Goal: Use online tool/utility: Utilize a website feature to perform a specific function

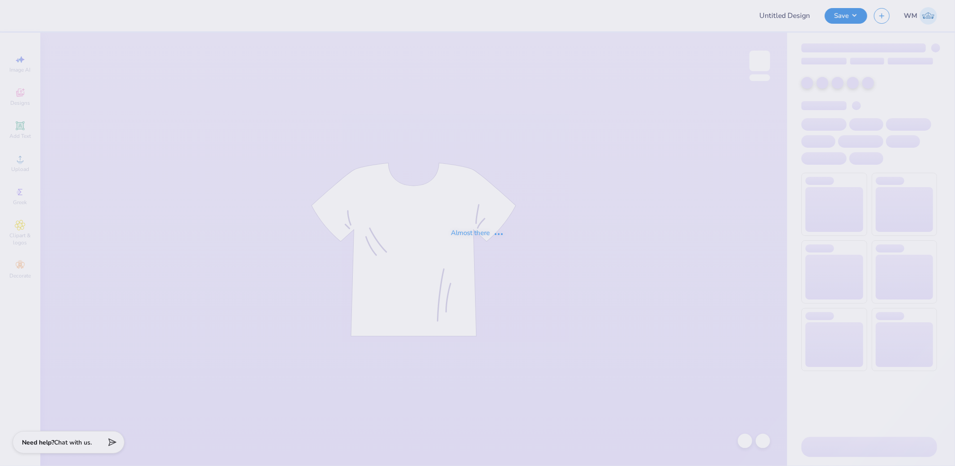
type input "Chi O Parents Merch"
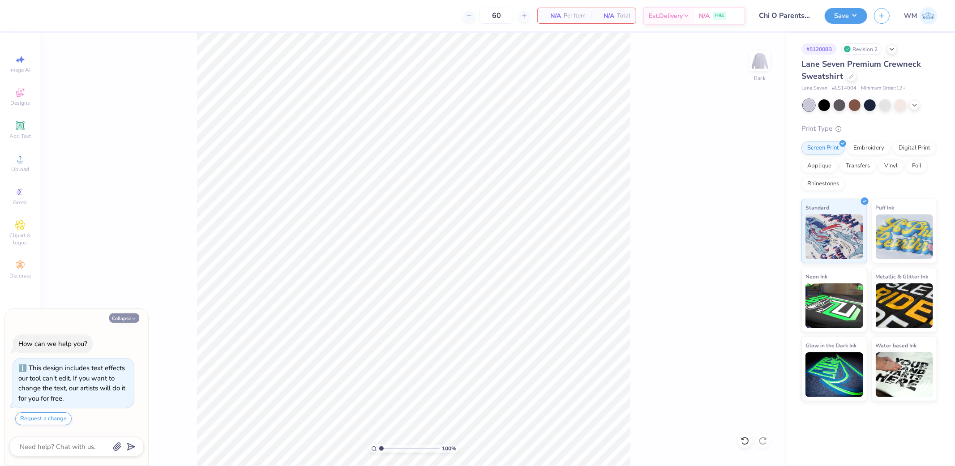
click at [121, 320] on button "Collapse" at bounding box center [124, 317] width 30 height 9
type textarea "x"
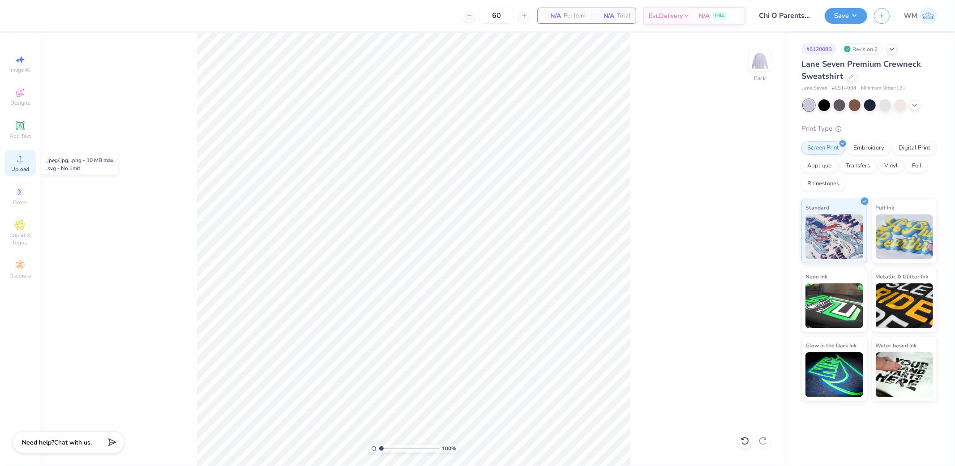
click at [25, 163] on icon at bounding box center [20, 158] width 11 height 11
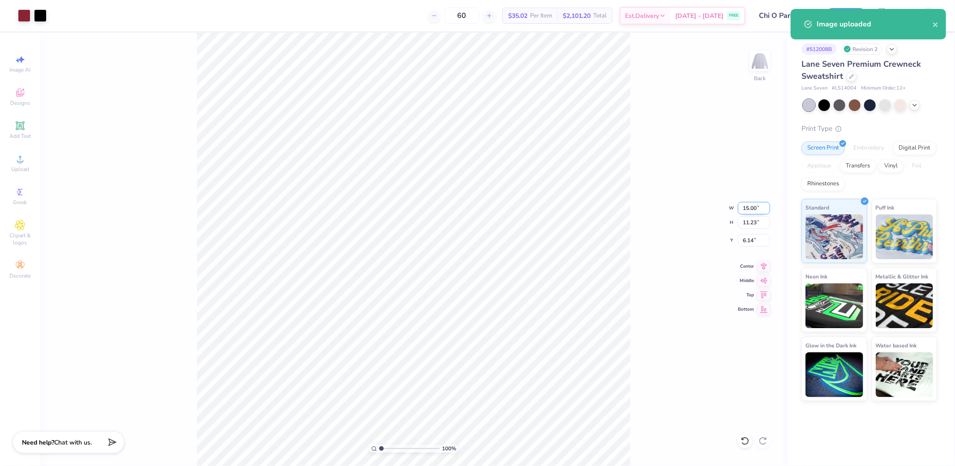
click at [749, 202] on input "15.00" at bounding box center [754, 208] width 32 height 13
type input "12.00"
type input "8.98"
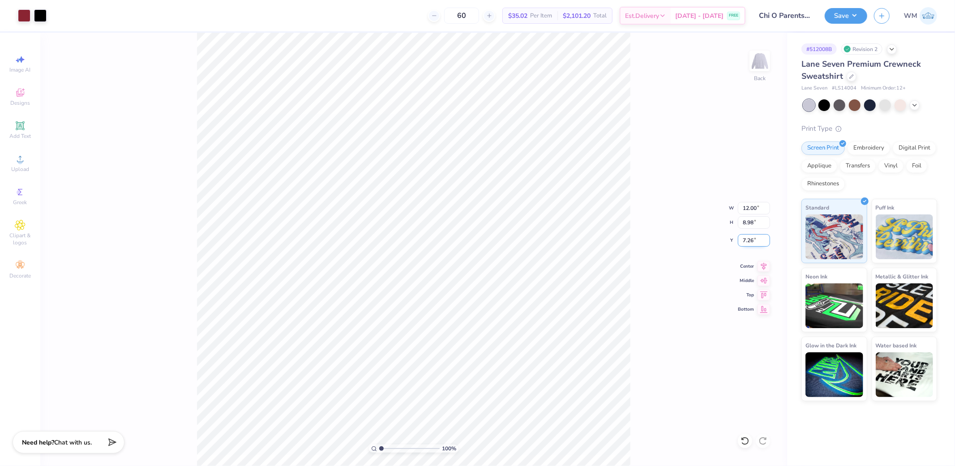
click at [747, 243] on input "7.26" at bounding box center [754, 240] width 32 height 13
type input "3.00"
click at [855, 17] on button "Save" at bounding box center [845, 15] width 43 height 16
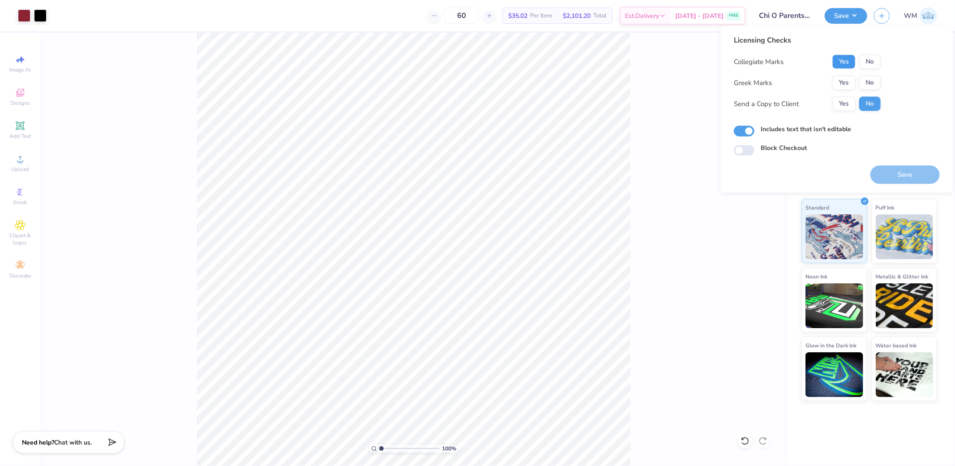
click at [845, 63] on button "Yes" at bounding box center [843, 62] width 23 height 14
click at [847, 85] on button "Yes" at bounding box center [843, 83] width 23 height 14
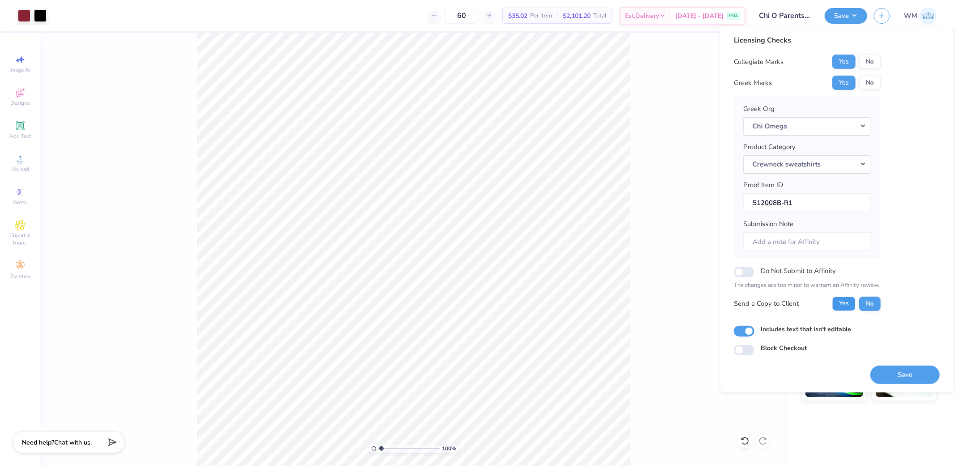
click at [838, 305] on button "Yes" at bounding box center [843, 303] width 23 height 14
click at [912, 376] on button "Save" at bounding box center [904, 374] width 69 height 18
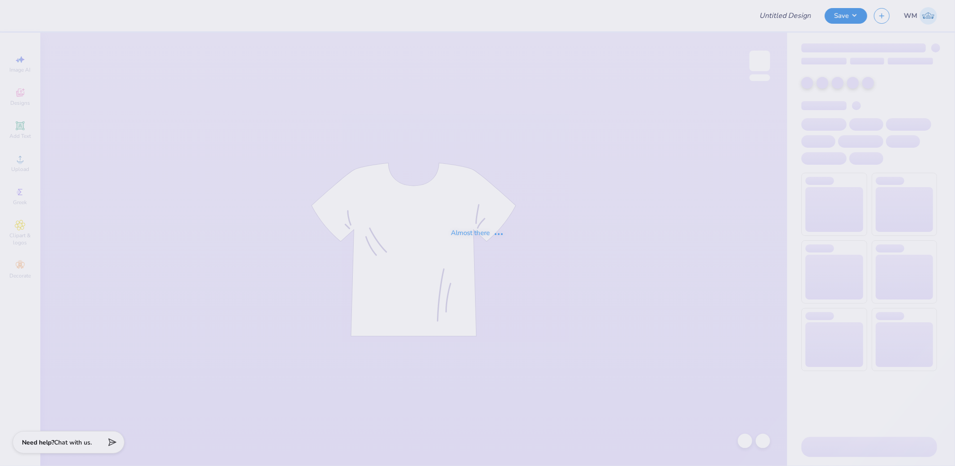
type input "tchi parents weekend shirt"
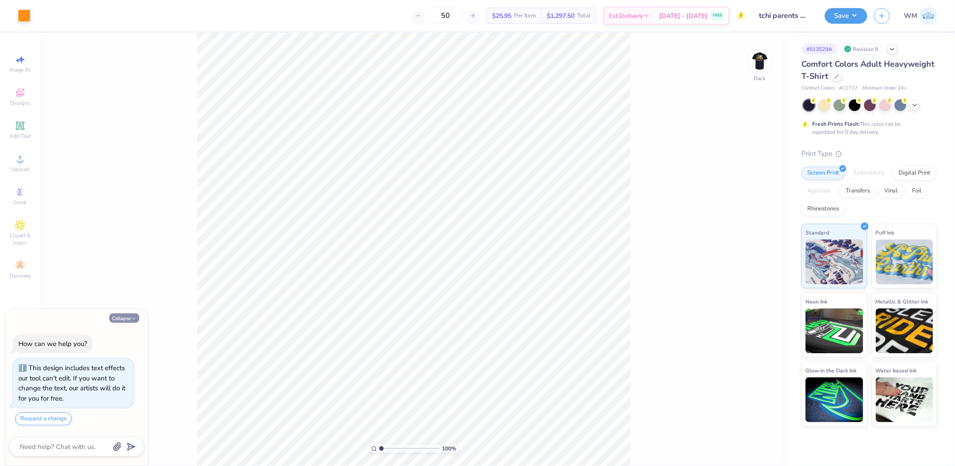
click at [132, 317] on icon "button" at bounding box center [133, 318] width 5 height 5
type textarea "x"
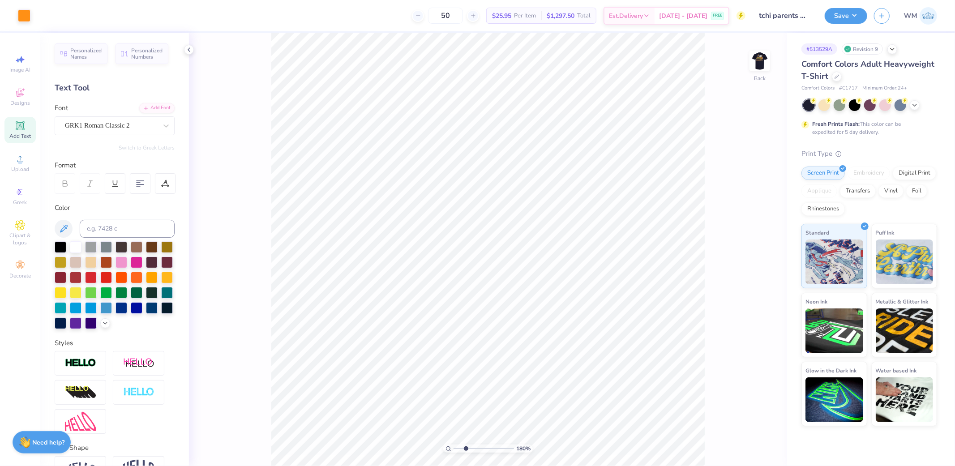
drag, startPoint x: 455, startPoint y: 448, endPoint x: 465, endPoint y: 448, distance: 10.3
click at [465, 448] on input "range" at bounding box center [483, 448] width 60 height 8
click at [762, 272] on icon at bounding box center [763, 272] width 13 height 11
click at [761, 265] on icon at bounding box center [763, 265] width 13 height 11
click at [450, 448] on circle at bounding box center [448, 448] width 4 height 4
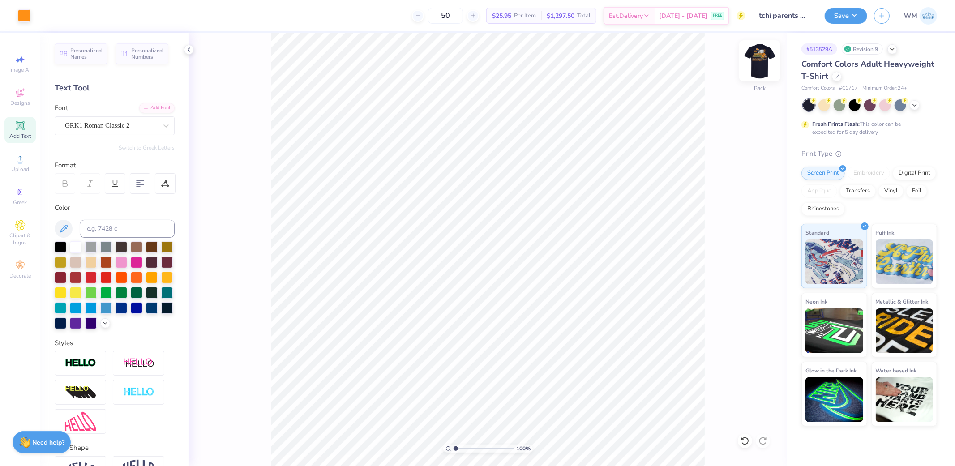
click at [758, 63] on img at bounding box center [760, 61] width 36 height 36
type input "1.63"
click at [459, 448] on input "range" at bounding box center [483, 448] width 60 height 8
